Goal: Use online tool/utility: Utilize a website feature to perform a specific function

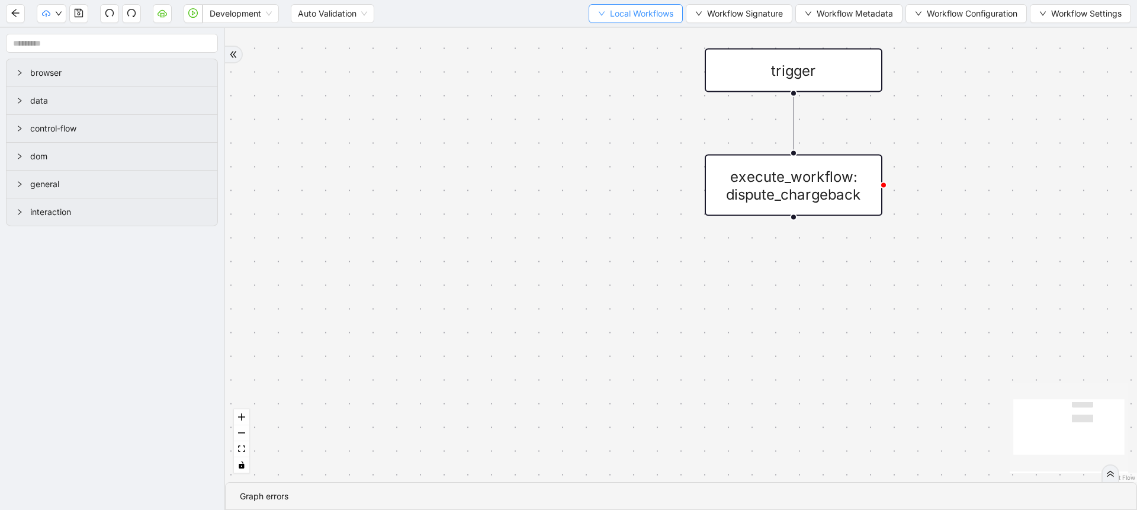
click at [655, 21] on button "Local Workflows" at bounding box center [636, 13] width 94 height 19
click at [633, 36] on span "Select" at bounding box center [630, 36] width 77 height 13
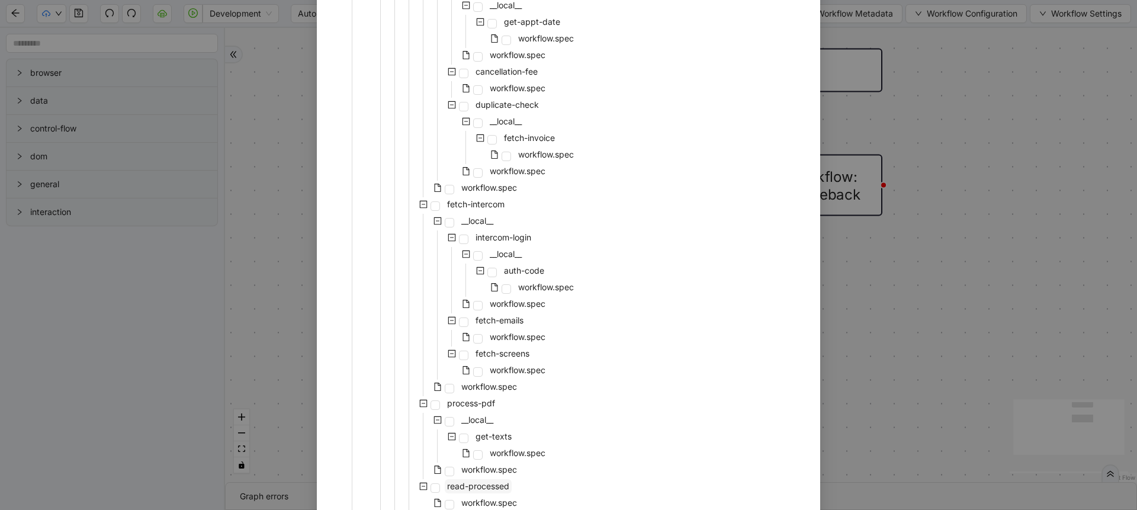
scroll to position [719, 0]
click at [480, 184] on span "workflow.spec" at bounding box center [489, 191] width 60 height 14
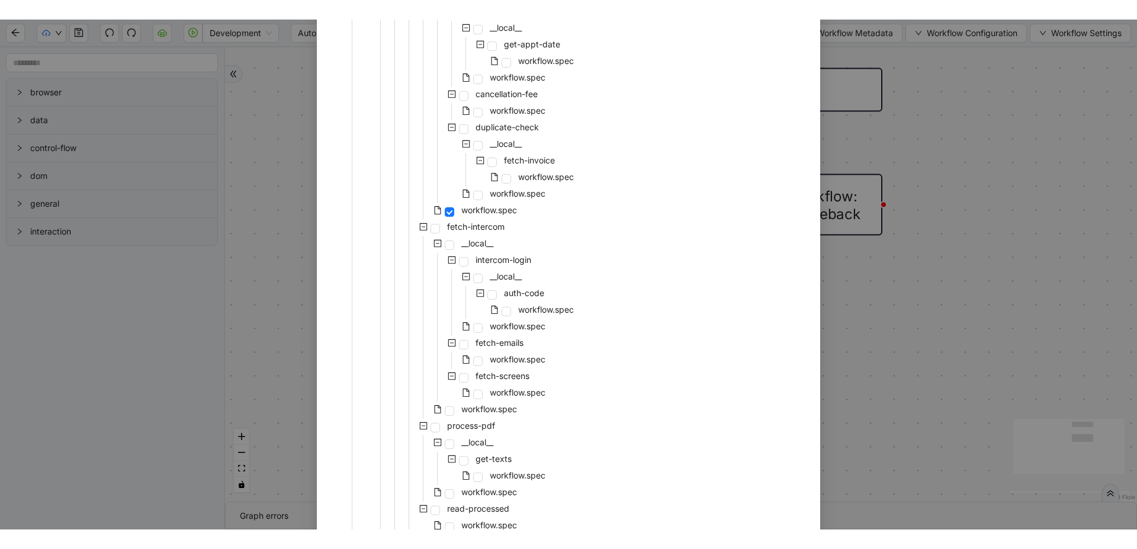
scroll to position [1108, 0]
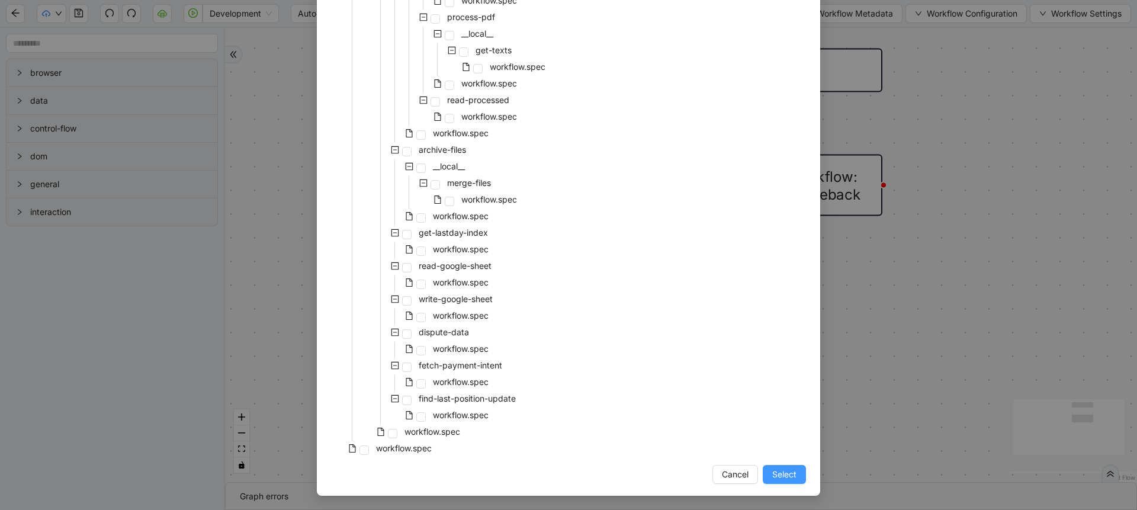
click at [772, 473] on span "Select" at bounding box center [784, 474] width 24 height 13
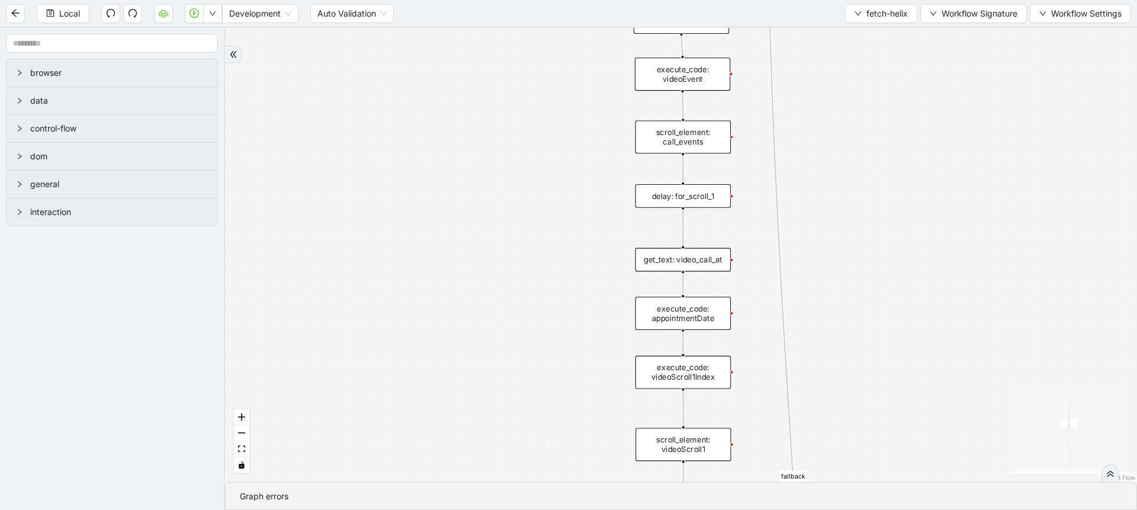
drag, startPoint x: 623, startPoint y: 384, endPoint x: 588, endPoint y: 141, distance: 245.3
click at [588, 141] on div "success fallback no_invoice fallback success has_apptID clinical_note_present f…" at bounding box center [681, 255] width 912 height 454
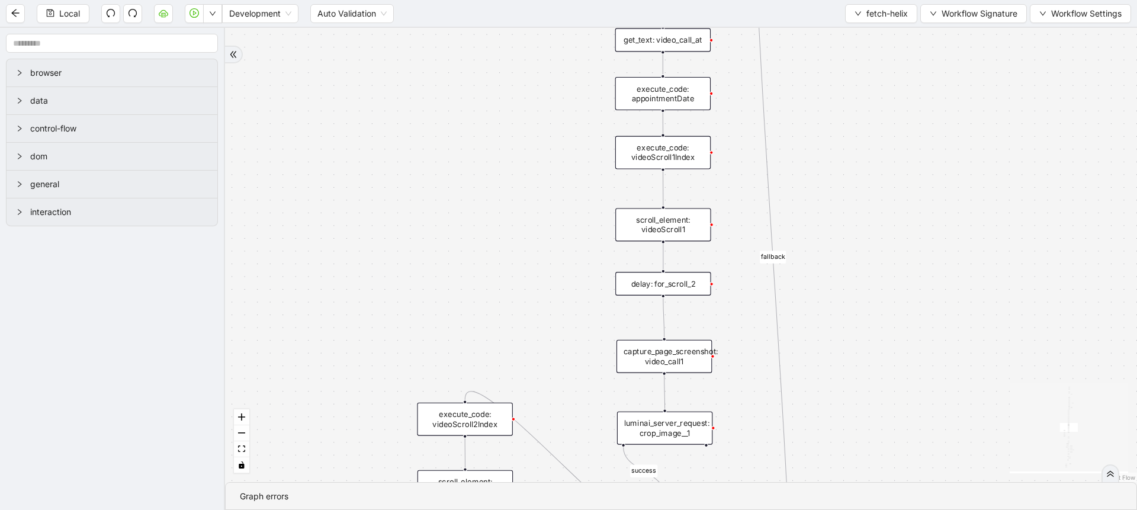
drag, startPoint x: 560, startPoint y: 335, endPoint x: 542, endPoint y: 116, distance: 219.9
click at [542, 116] on div "success fallback no_invoice fallback success has_apptID clinical_note_present f…" at bounding box center [681, 255] width 912 height 454
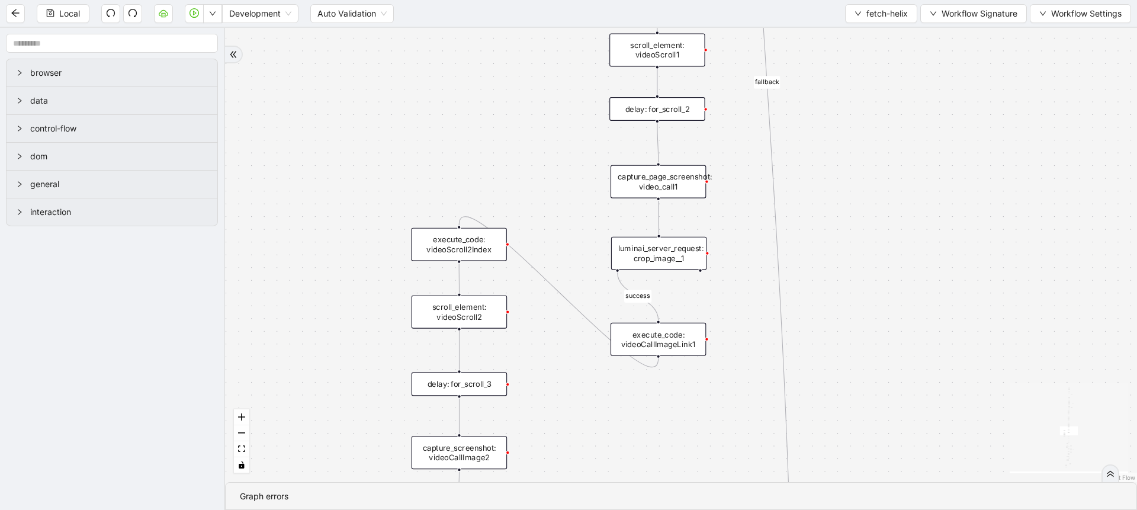
drag, startPoint x: 544, startPoint y: 287, endPoint x: 538, endPoint y: 112, distance: 174.8
click at [538, 112] on div "success fallback no_invoice fallback success has_apptID clinical_note_present f…" at bounding box center [681, 255] width 912 height 454
